Goal: Check status: Check status

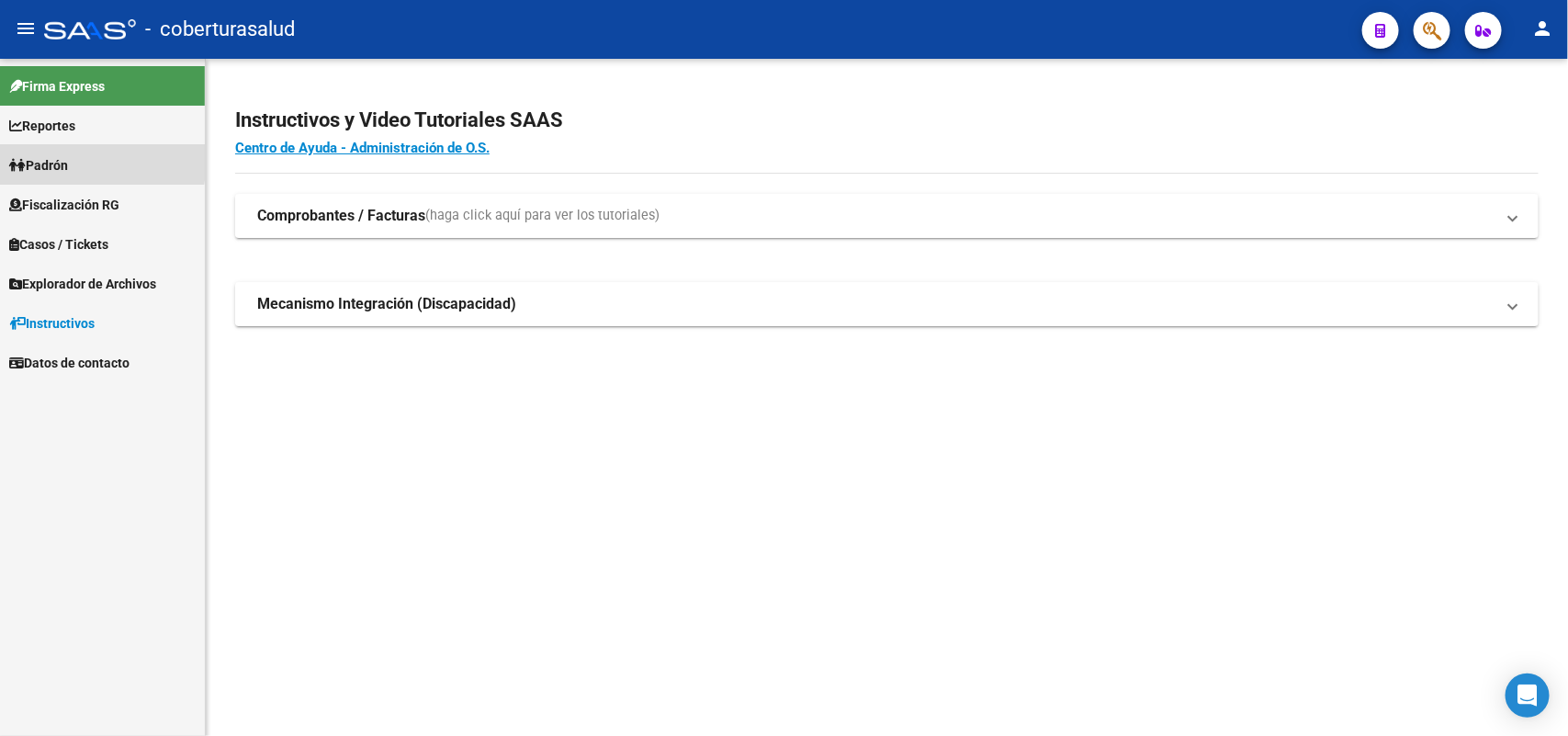
click at [54, 158] on span "Padrón" at bounding box center [38, 165] width 58 height 20
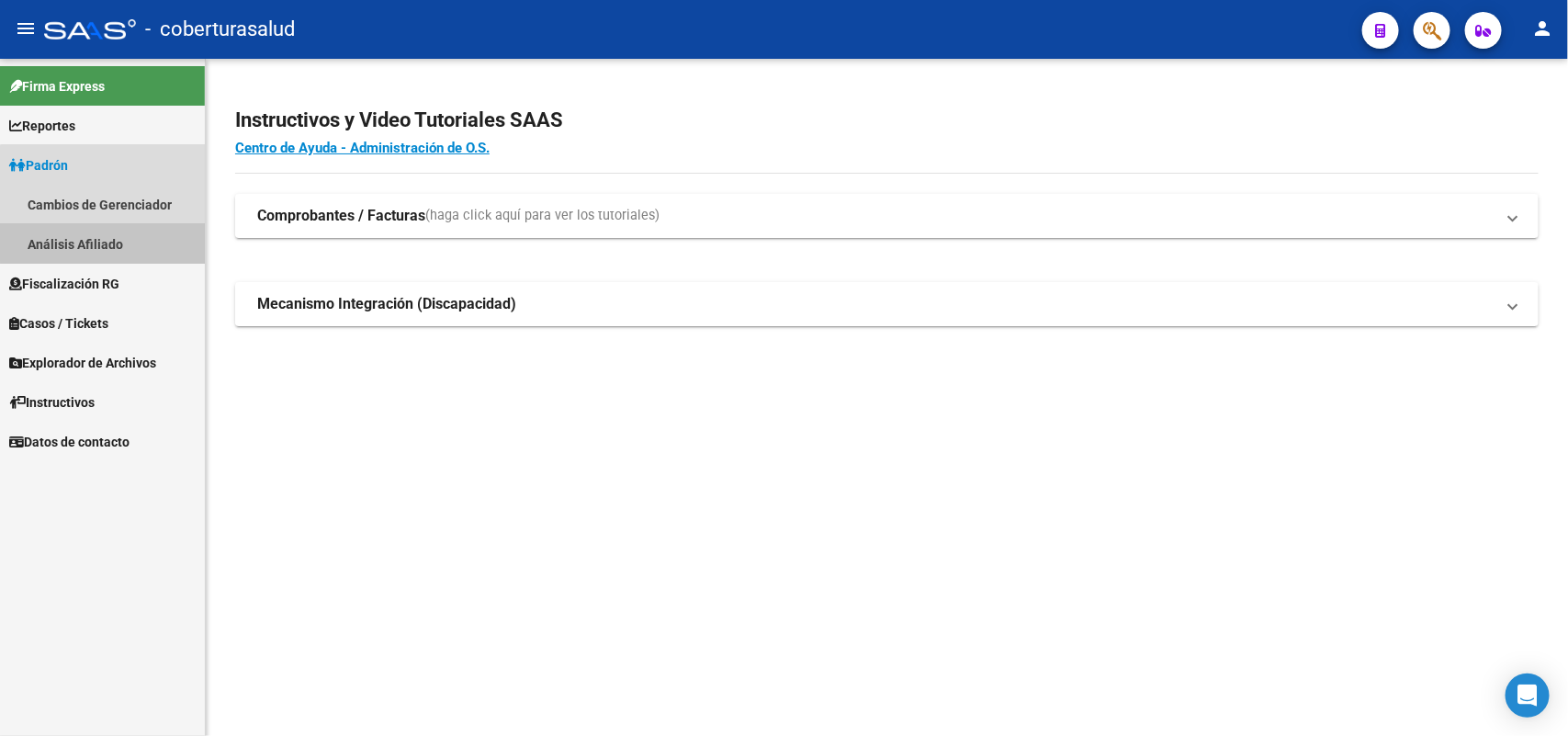
click at [120, 235] on link "Análisis Afiliado" at bounding box center [102, 243] width 205 height 39
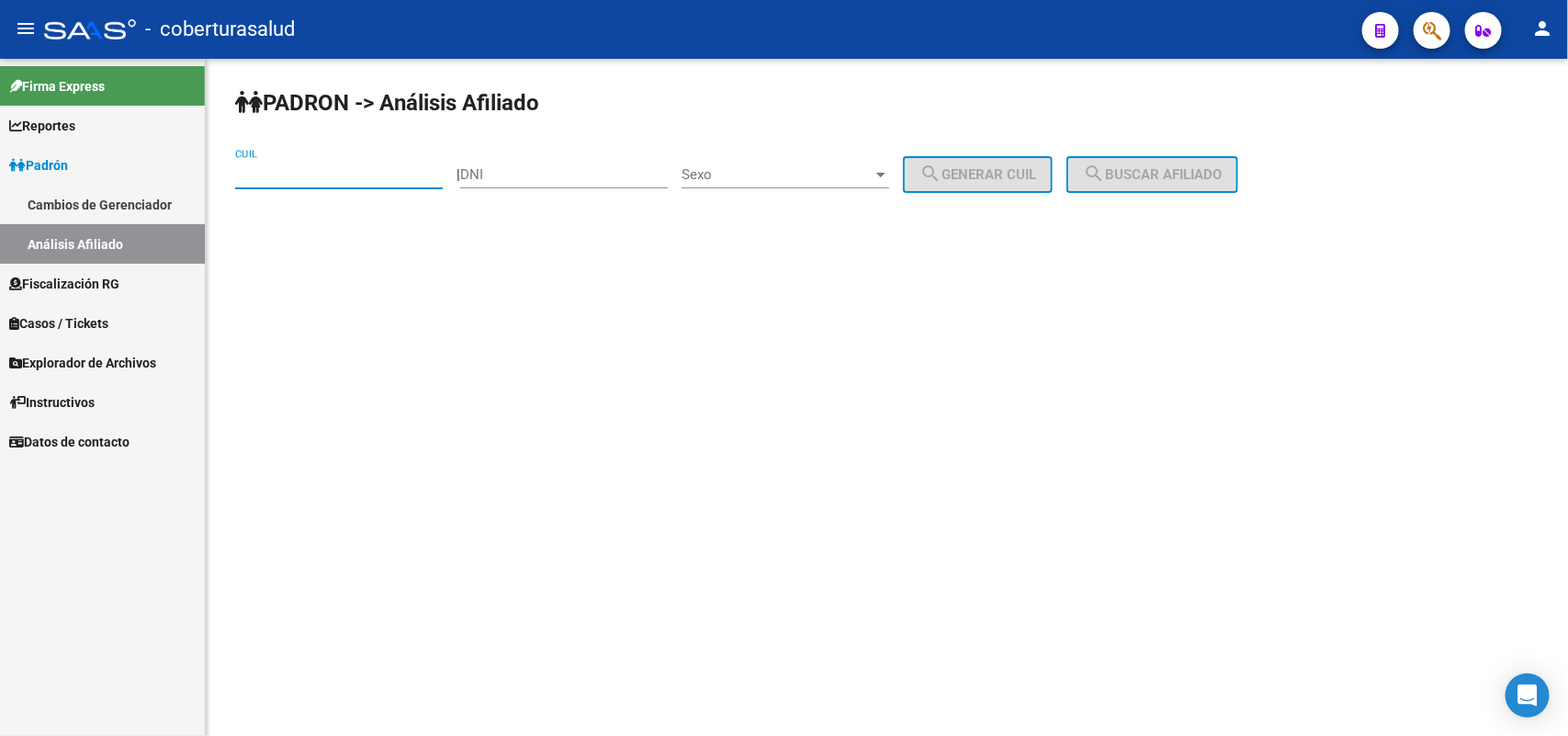
paste input "20-32132971-4"
click at [328, 177] on input "CUIL" at bounding box center [339, 174] width 208 height 16
type input "20-32132971-4"
click at [575, 181] on input "DNI" at bounding box center [563, 174] width 208 height 16
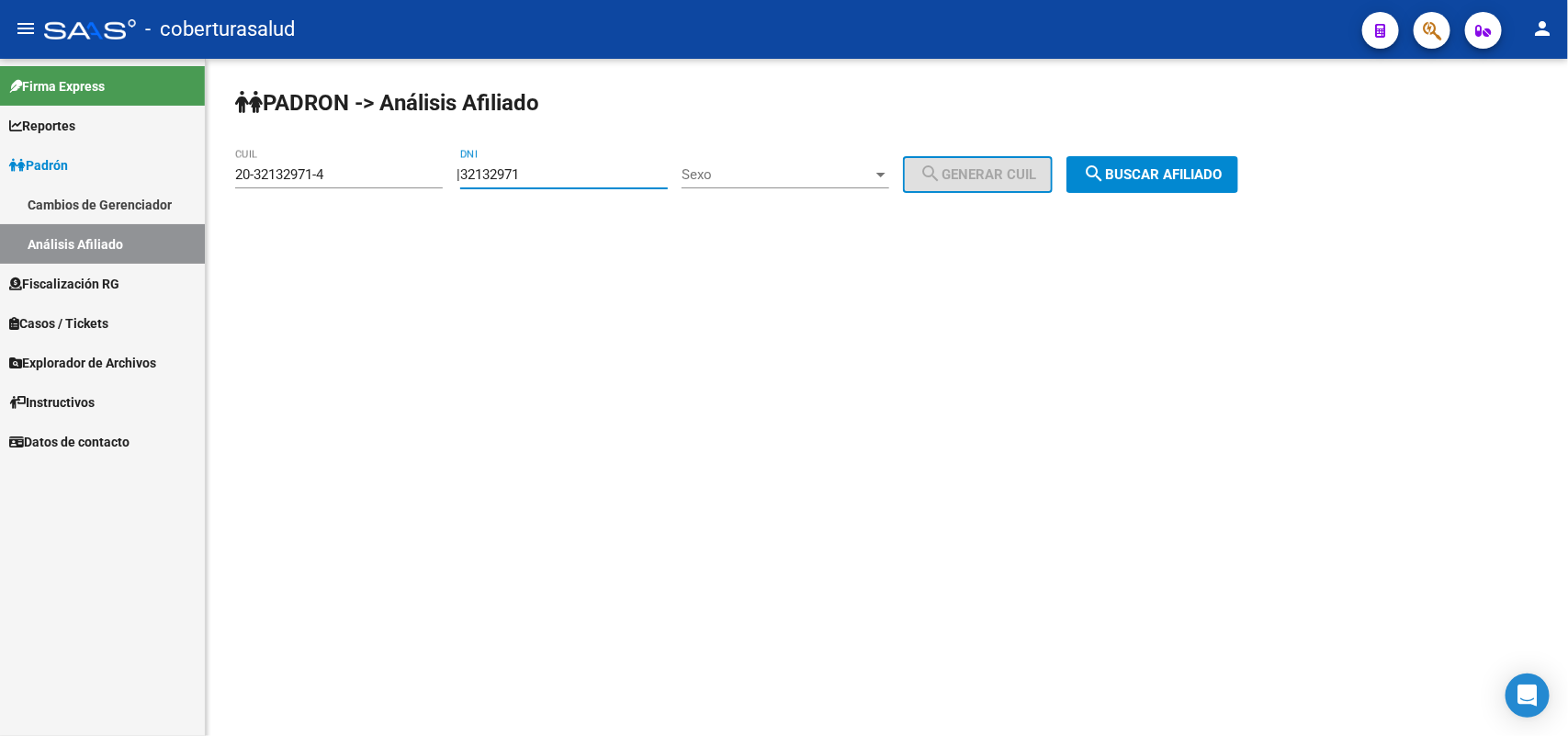
type input "32132971"
click at [1158, 175] on span "search Buscar afiliado" at bounding box center [1152, 174] width 139 height 16
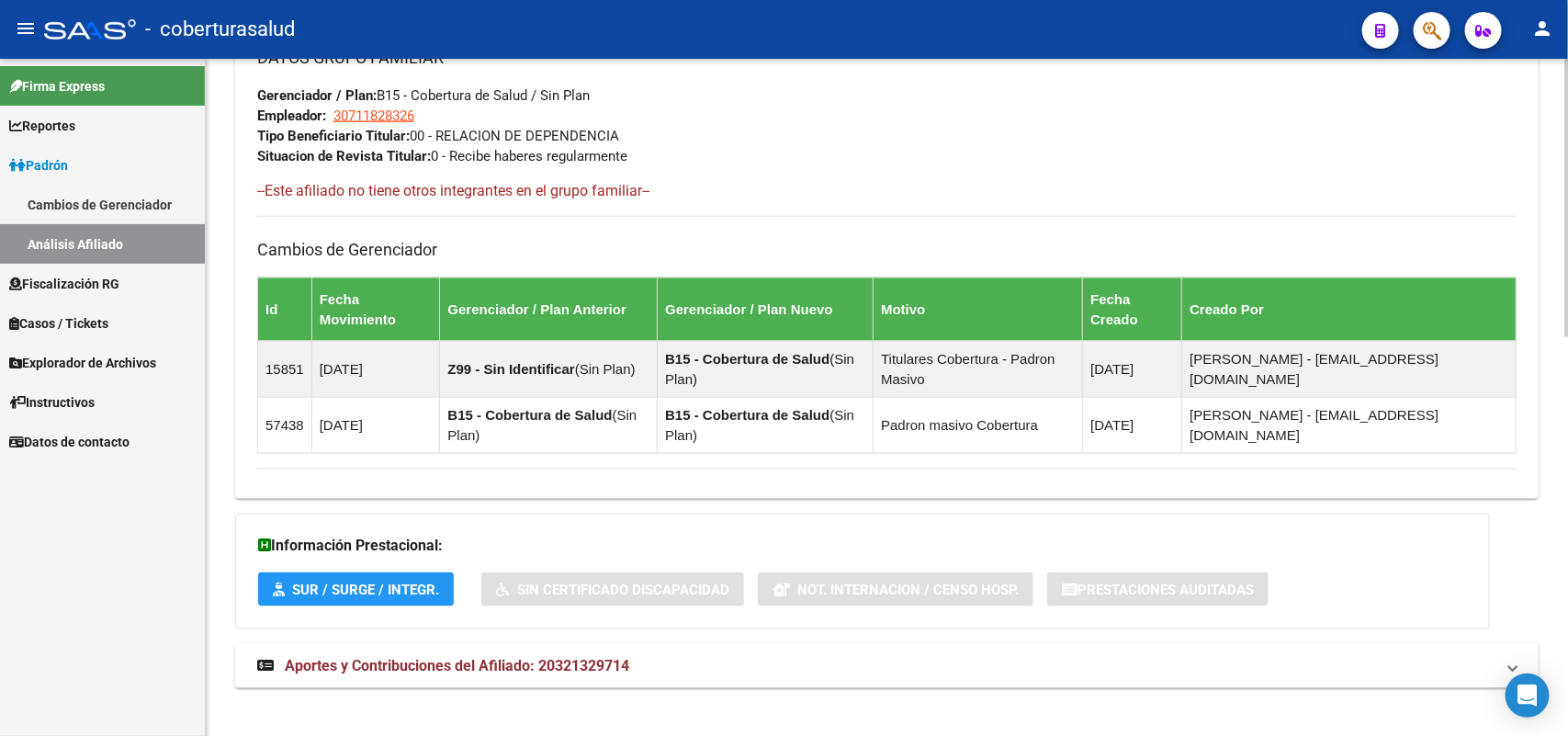
scroll to position [968, 0]
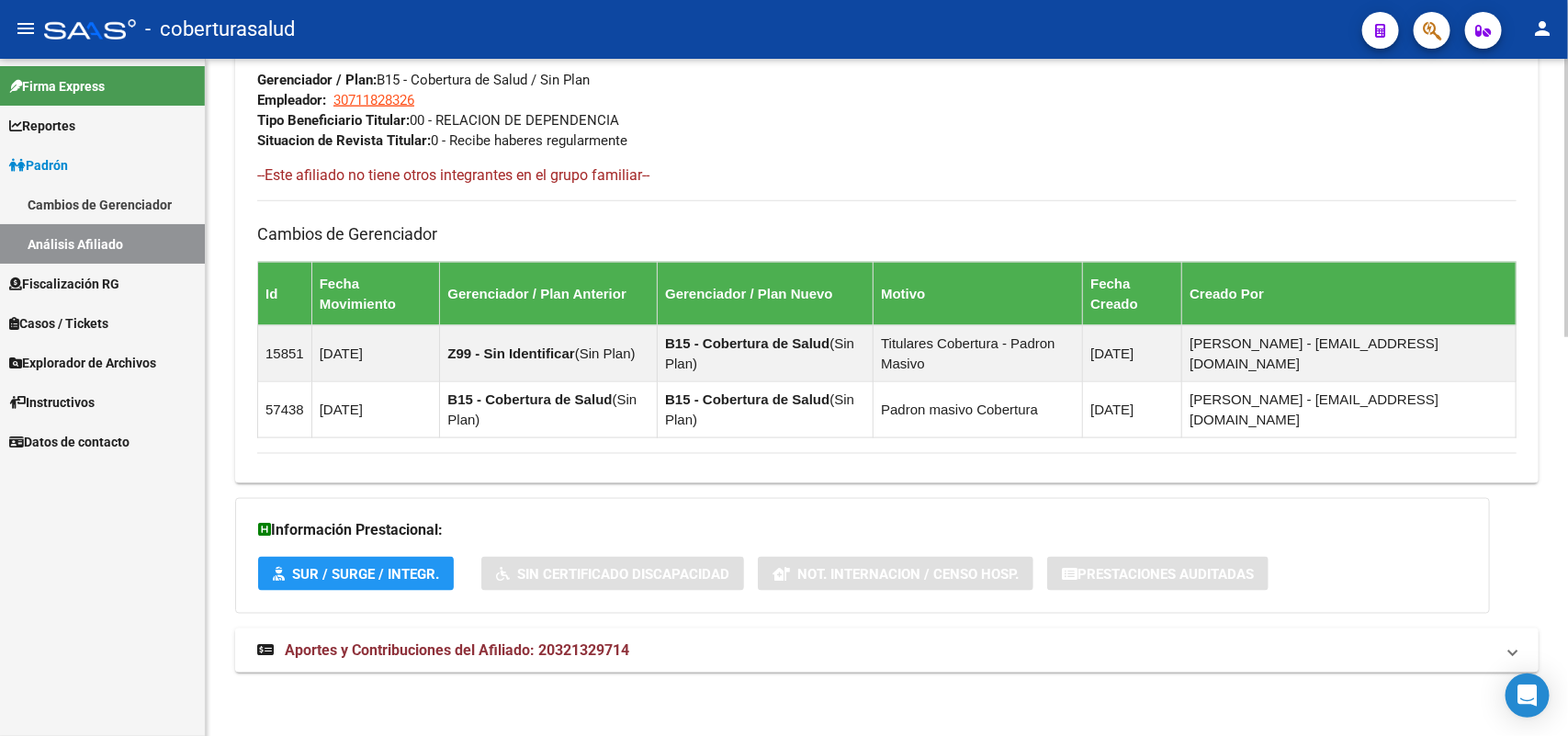
click at [576, 643] on span "Aportes y Contribuciones del Afiliado: 20321329714" at bounding box center [457, 650] width 344 height 17
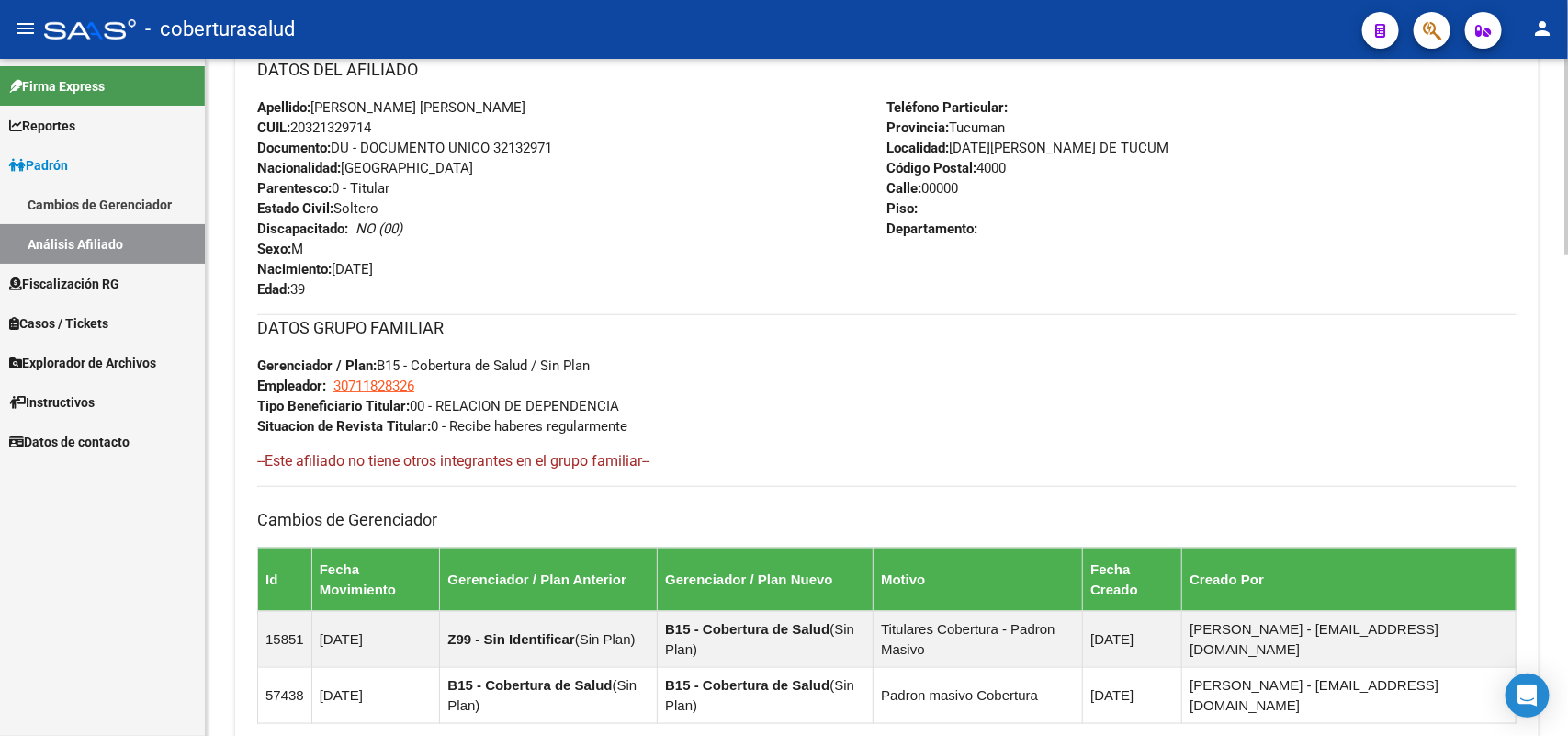
scroll to position [962, 0]
